Goal: Find specific page/section: Find specific page/section

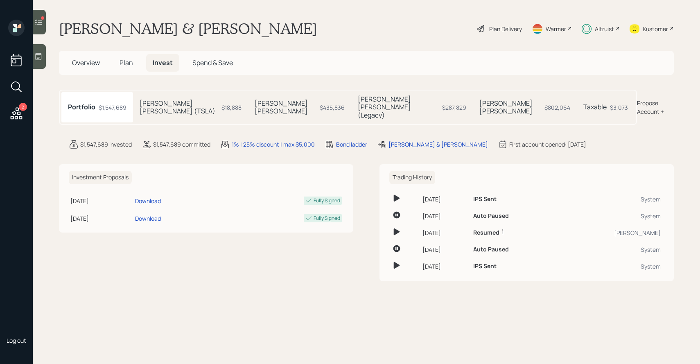
click at [124, 67] on span "Plan" at bounding box center [126, 62] width 14 height 9
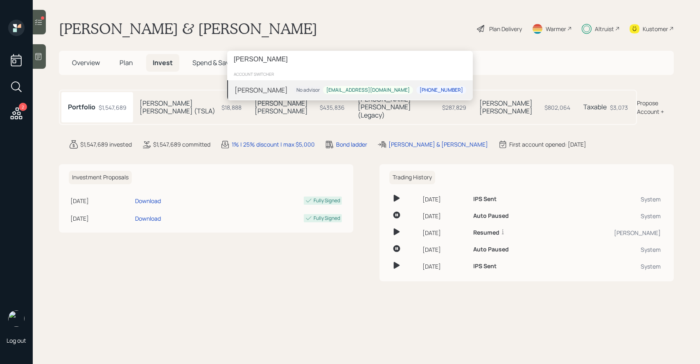
type input "[PERSON_NAME]"
click at [254, 87] on div "[PERSON_NAME]" at bounding box center [260, 90] width 53 height 10
